Goal: Task Accomplishment & Management: Manage account settings

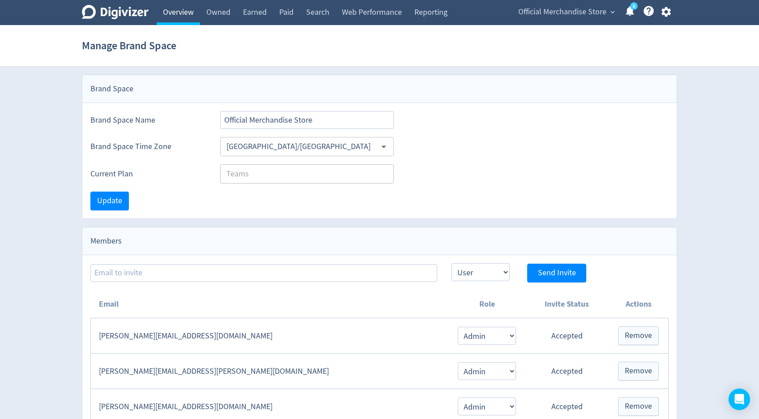
click at [188, 21] on link "Overview" at bounding box center [178, 12] width 43 height 25
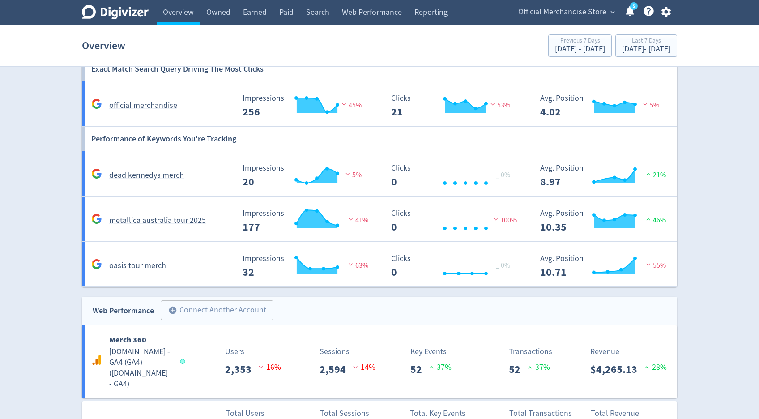
scroll to position [762, 0]
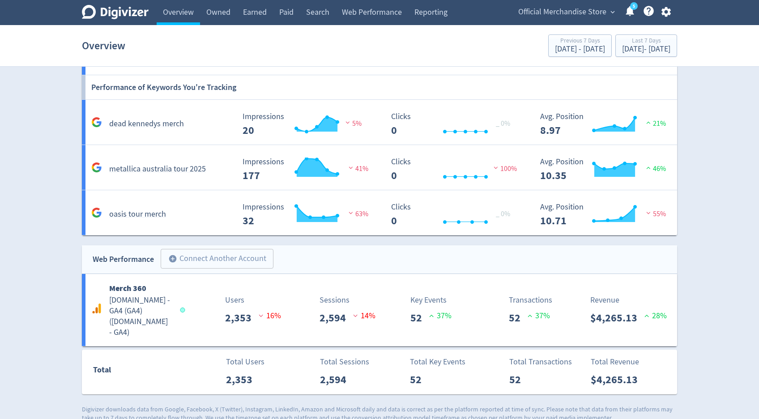
click at [667, 12] on icon "button" at bounding box center [666, 12] width 12 height 12
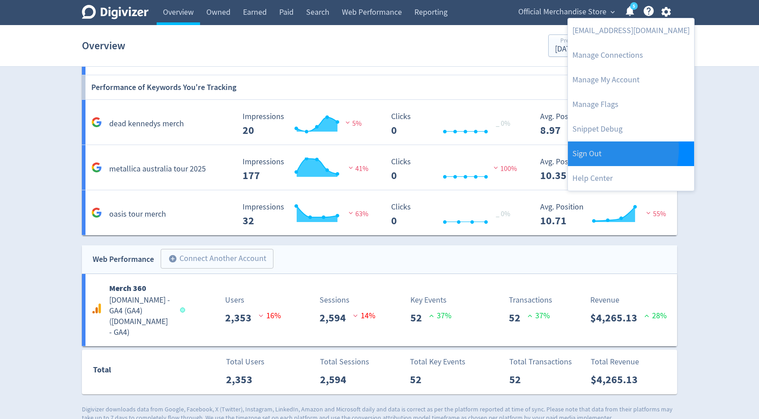
click at [591, 148] on link "Sign Out" at bounding box center [631, 153] width 126 height 25
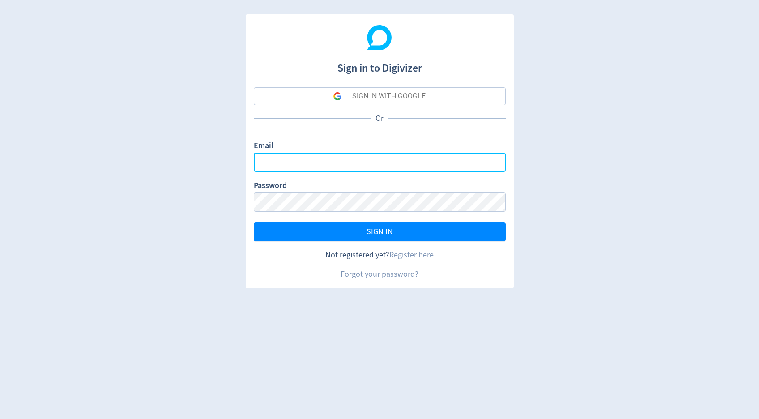
type input "[PERSON_NAME][EMAIL_ADDRESS][PERSON_NAME][DOMAIN_NAME]"
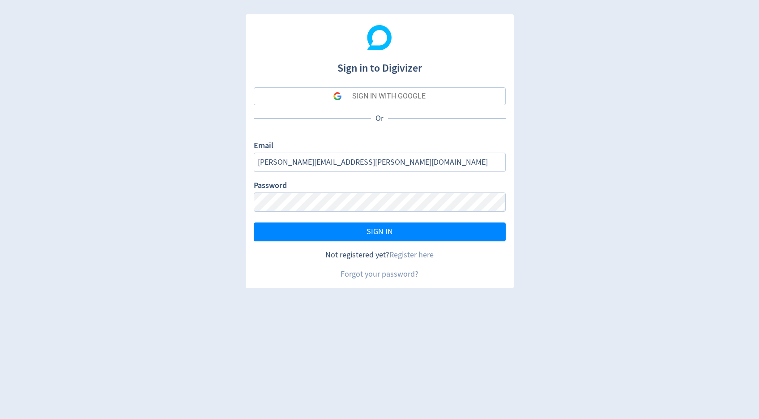
click at [405, 94] on div "SIGN IN WITH GOOGLE" at bounding box center [388, 96] width 73 height 18
